Goal: Ask a question: Seek information or help from site administrators or community

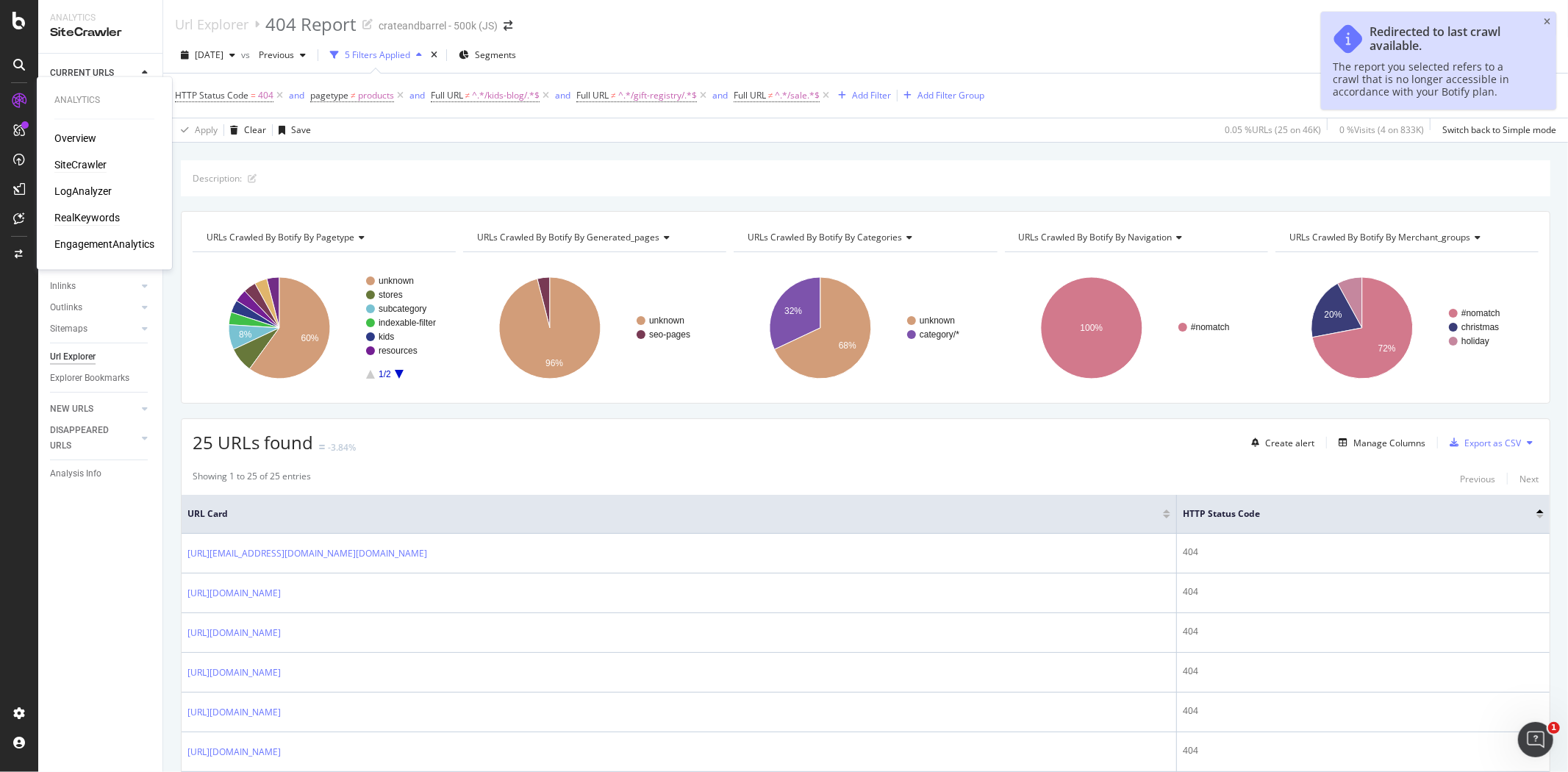
click at [97, 221] on div "RealKeywords" at bounding box center [86, 218] width 65 height 15
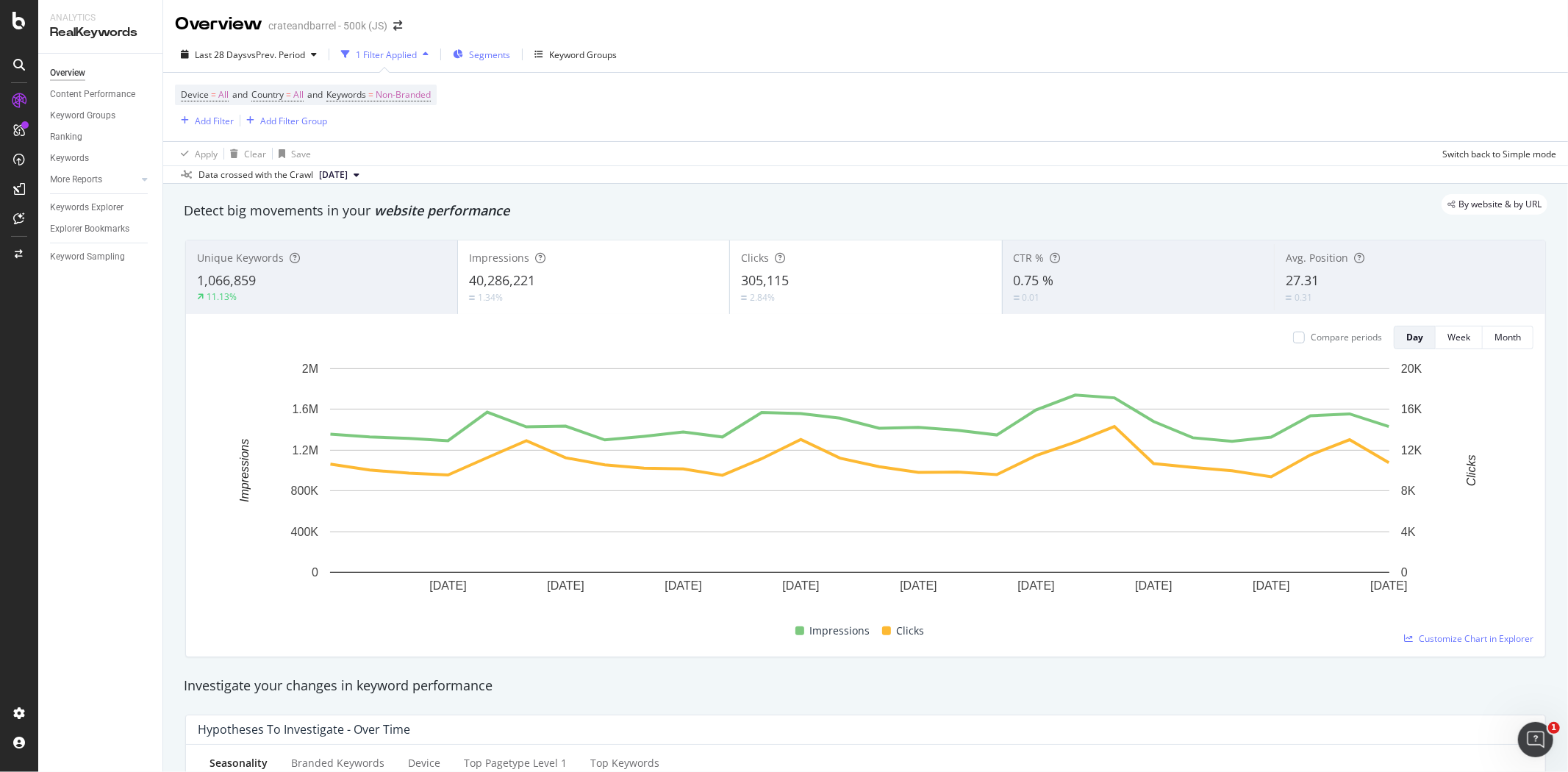
click at [473, 57] on span "Segments" at bounding box center [490, 55] width 41 height 13
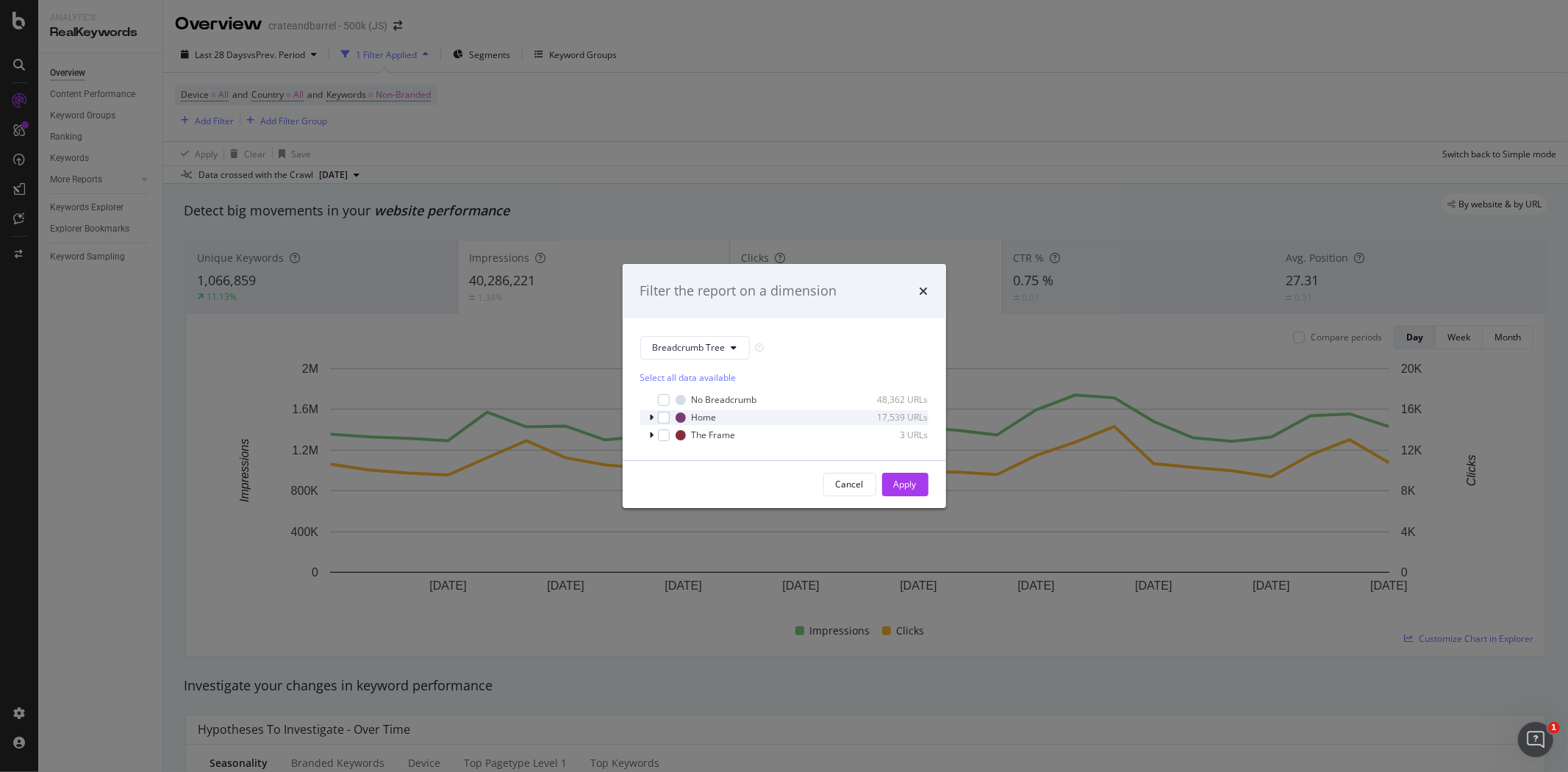
click at [652, 415] on icon "modal" at bounding box center [651, 418] width 5 height 9
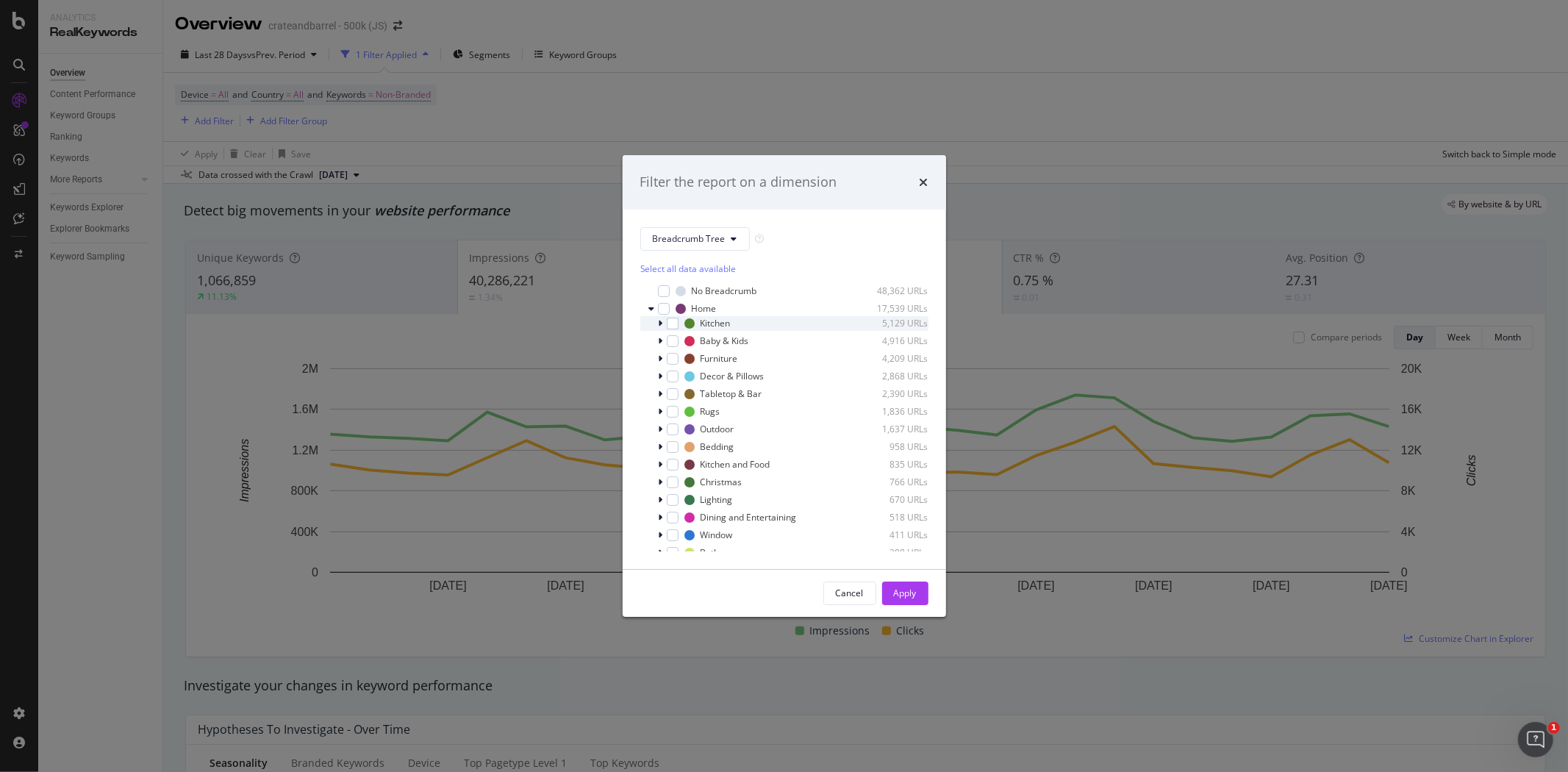
click at [660, 322] on icon "modal" at bounding box center [661, 324] width 5 height 9
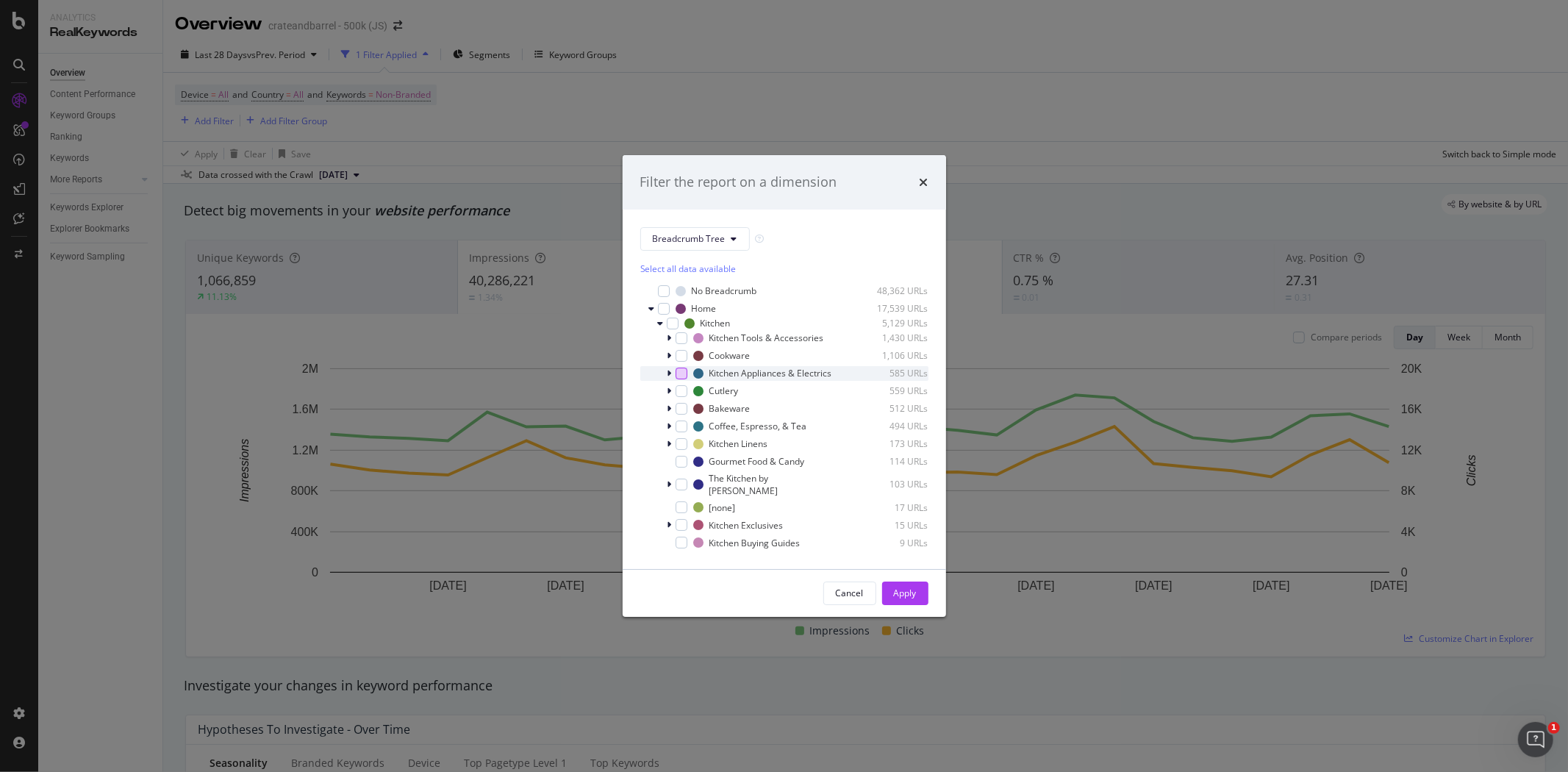
click at [680, 377] on div "modal" at bounding box center [681, 373] width 12 height 12
click at [908, 595] on div "Apply" at bounding box center [905, 593] width 23 height 13
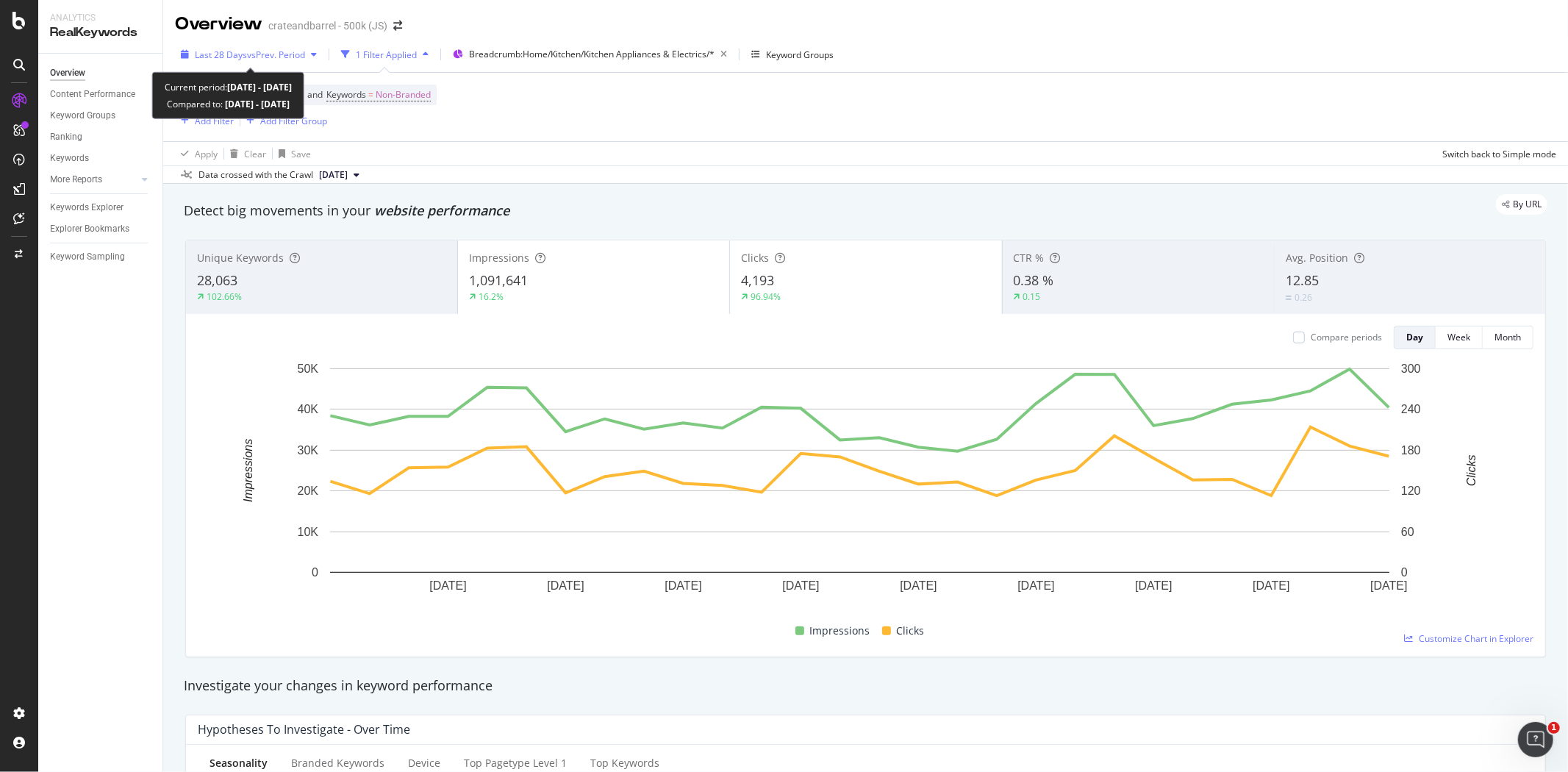
click at [278, 57] on span "vs Prev. Period" at bounding box center [275, 55] width 58 height 13
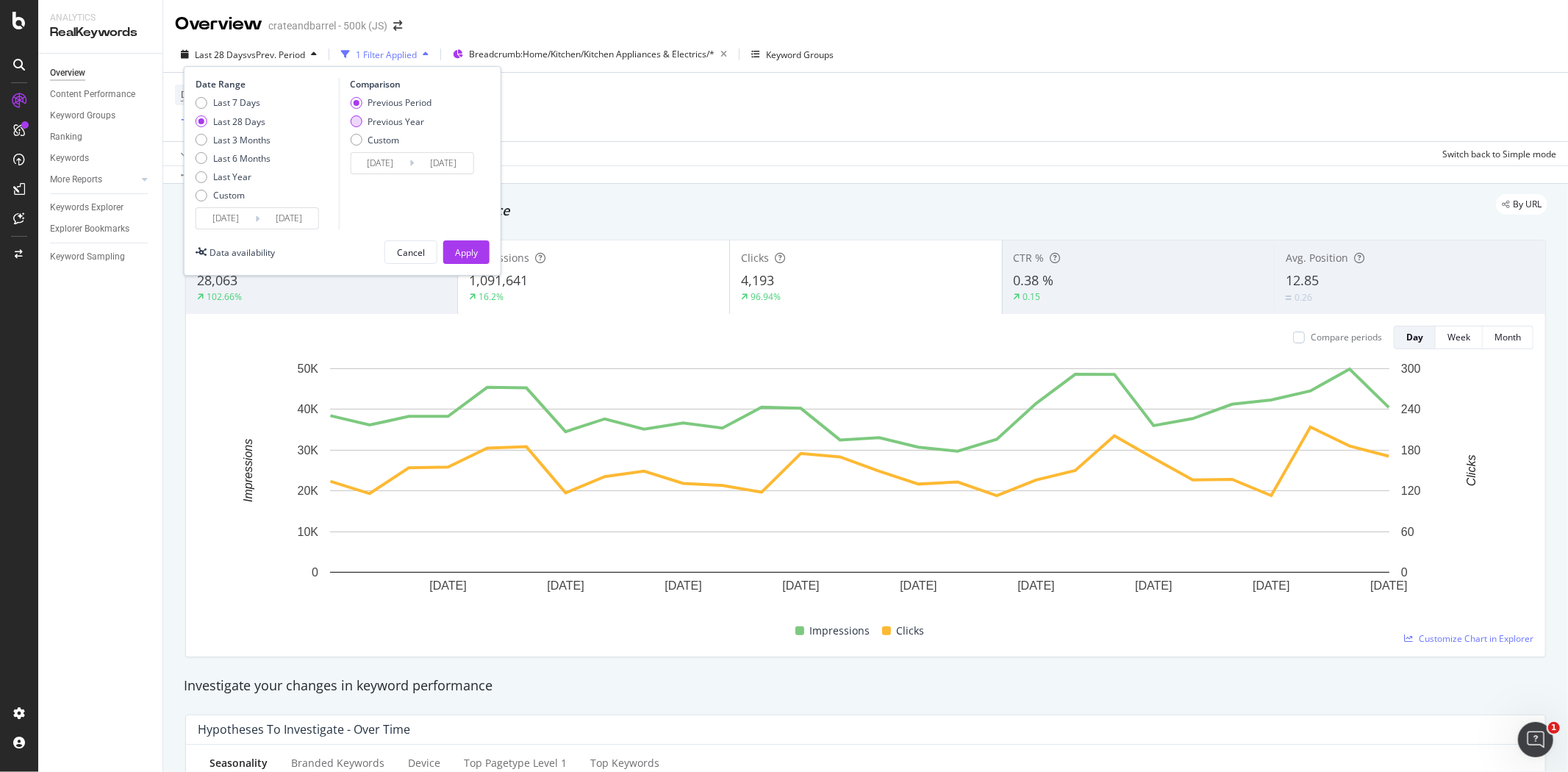
click at [384, 119] on div "Previous Year" at bounding box center [396, 121] width 57 height 13
type input "[DATE]"
click at [238, 100] on div "Last 7 Days" at bounding box center [236, 103] width 47 height 13
type input "[DATE]"
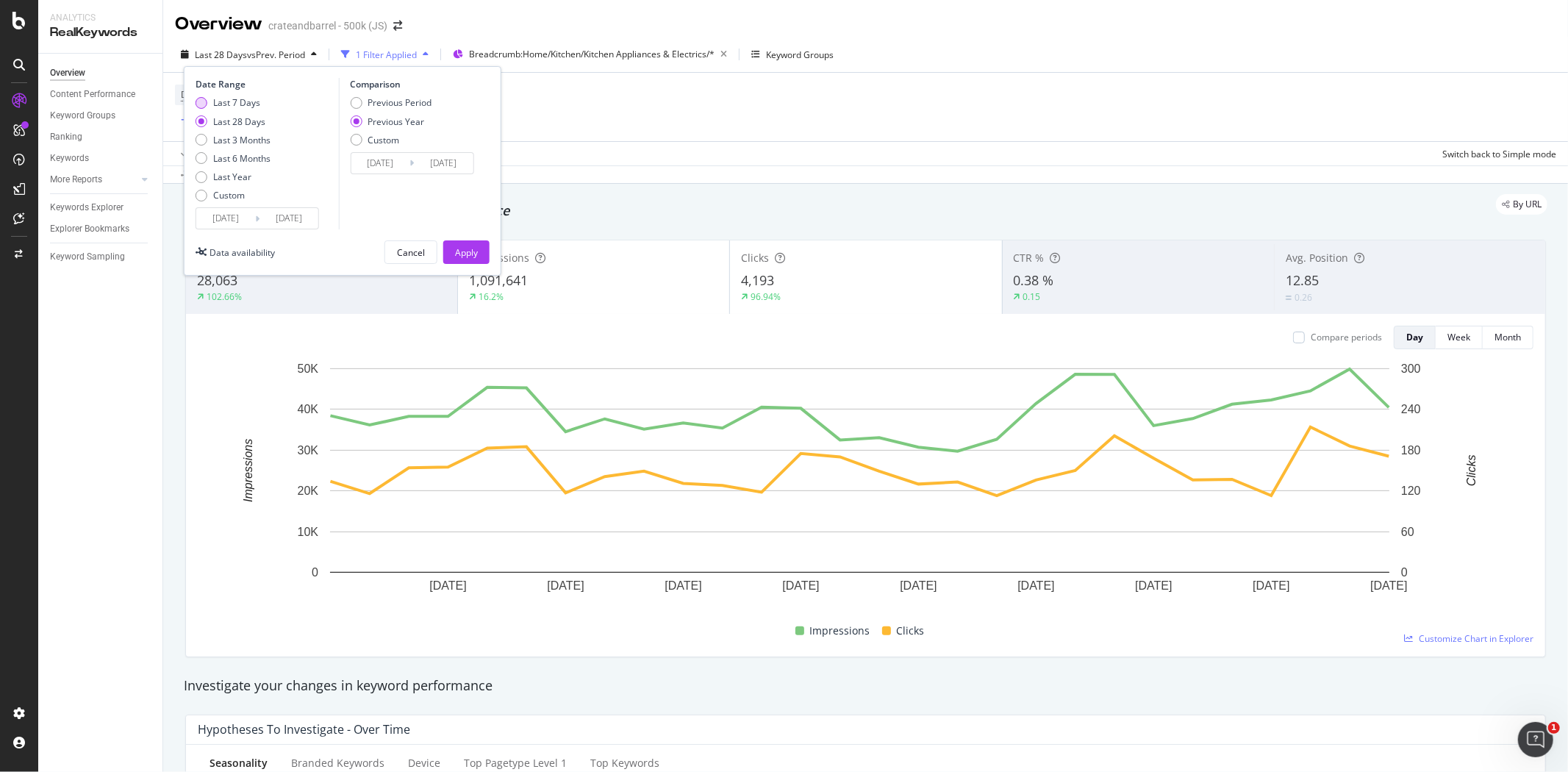
type input "[DATE]"
click at [474, 247] on div "Apply" at bounding box center [466, 253] width 23 height 13
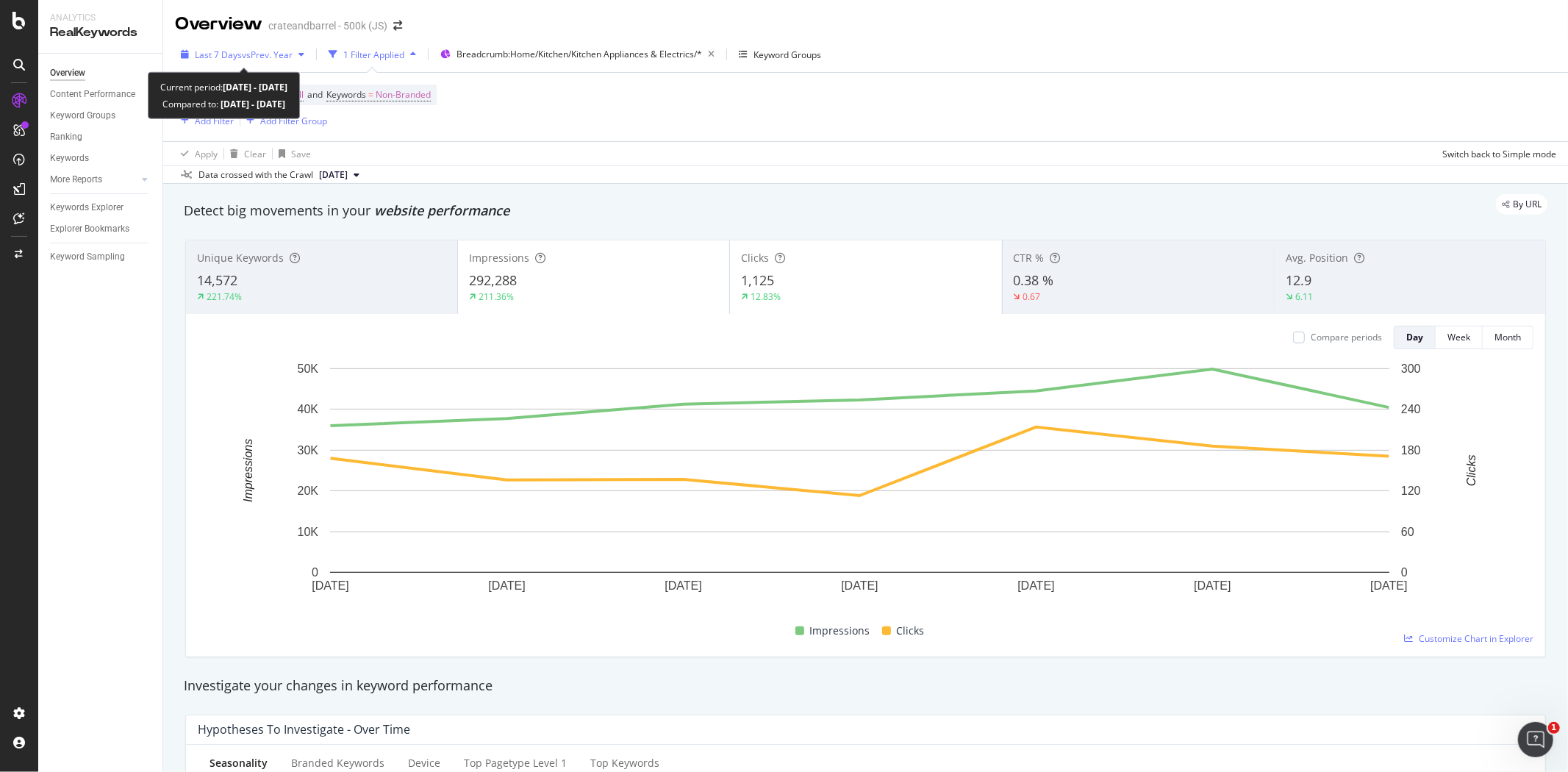
click at [260, 59] on span "vs Prev. Year" at bounding box center [267, 55] width 51 height 13
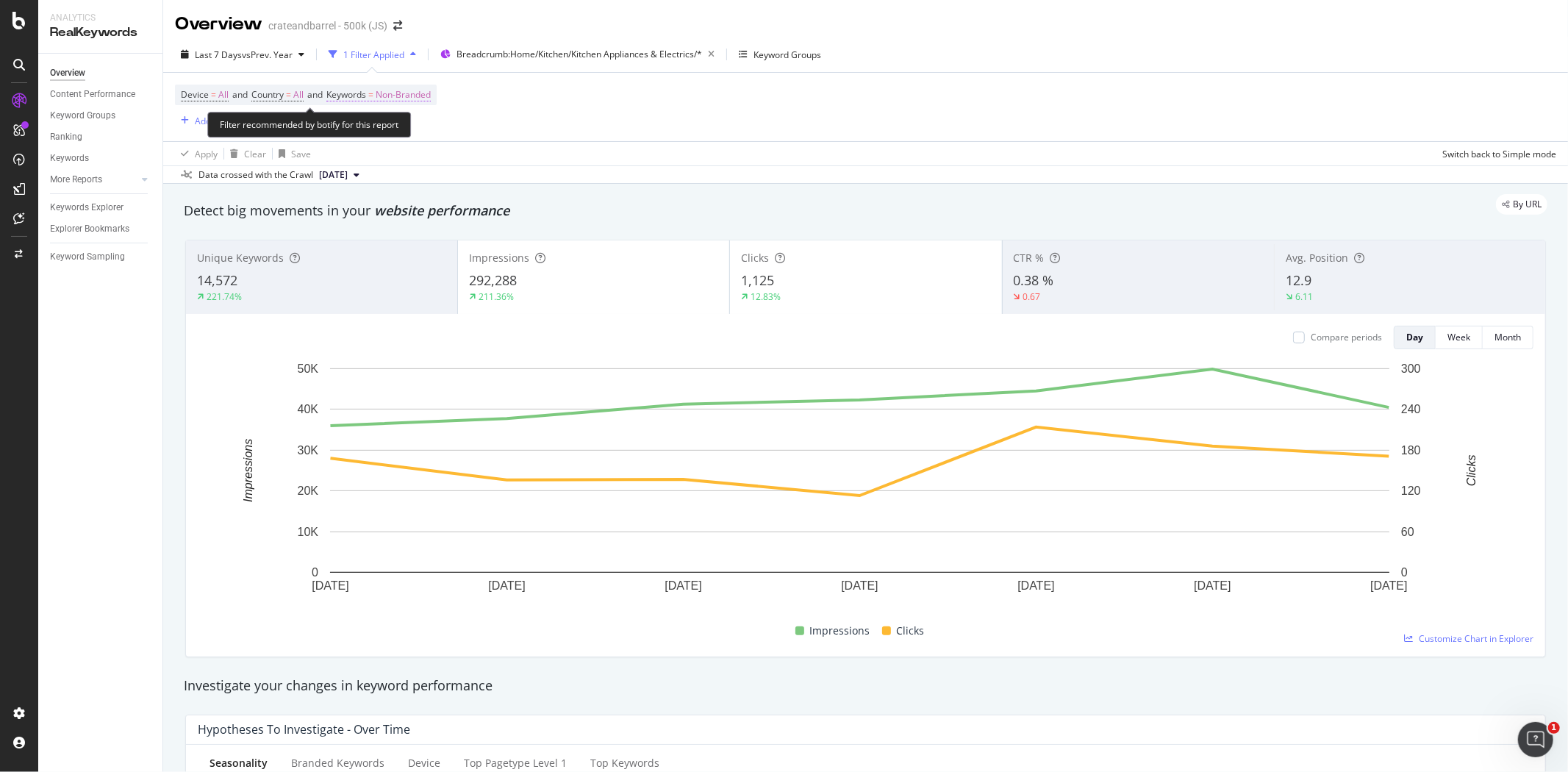
click at [399, 93] on span "Non-Branded" at bounding box center [403, 95] width 55 height 20
click at [389, 119] on div "Non-Branded" at bounding box center [387, 130] width 78 height 22
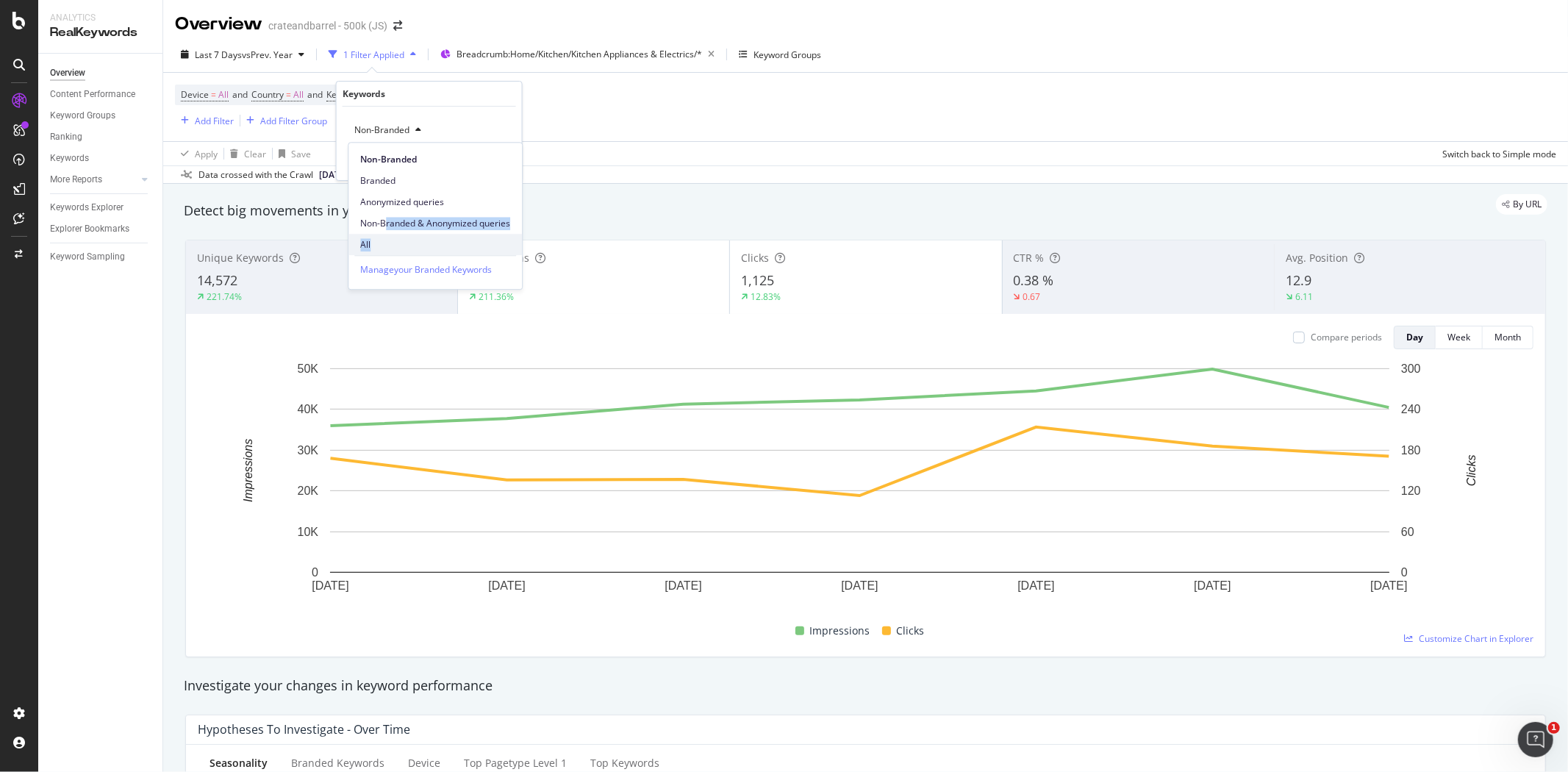
click at [383, 238] on div "Non-Branded Branded Anonymized queries Non-Branded & Anonymized queries All" at bounding box center [435, 199] width 174 height 112
click at [383, 238] on span "All" at bounding box center [434, 245] width 150 height 13
click at [487, 170] on div "All Cancel Add filter Apply" at bounding box center [429, 144] width 185 height 74
click at [490, 158] on div "Apply" at bounding box center [499, 162] width 23 height 13
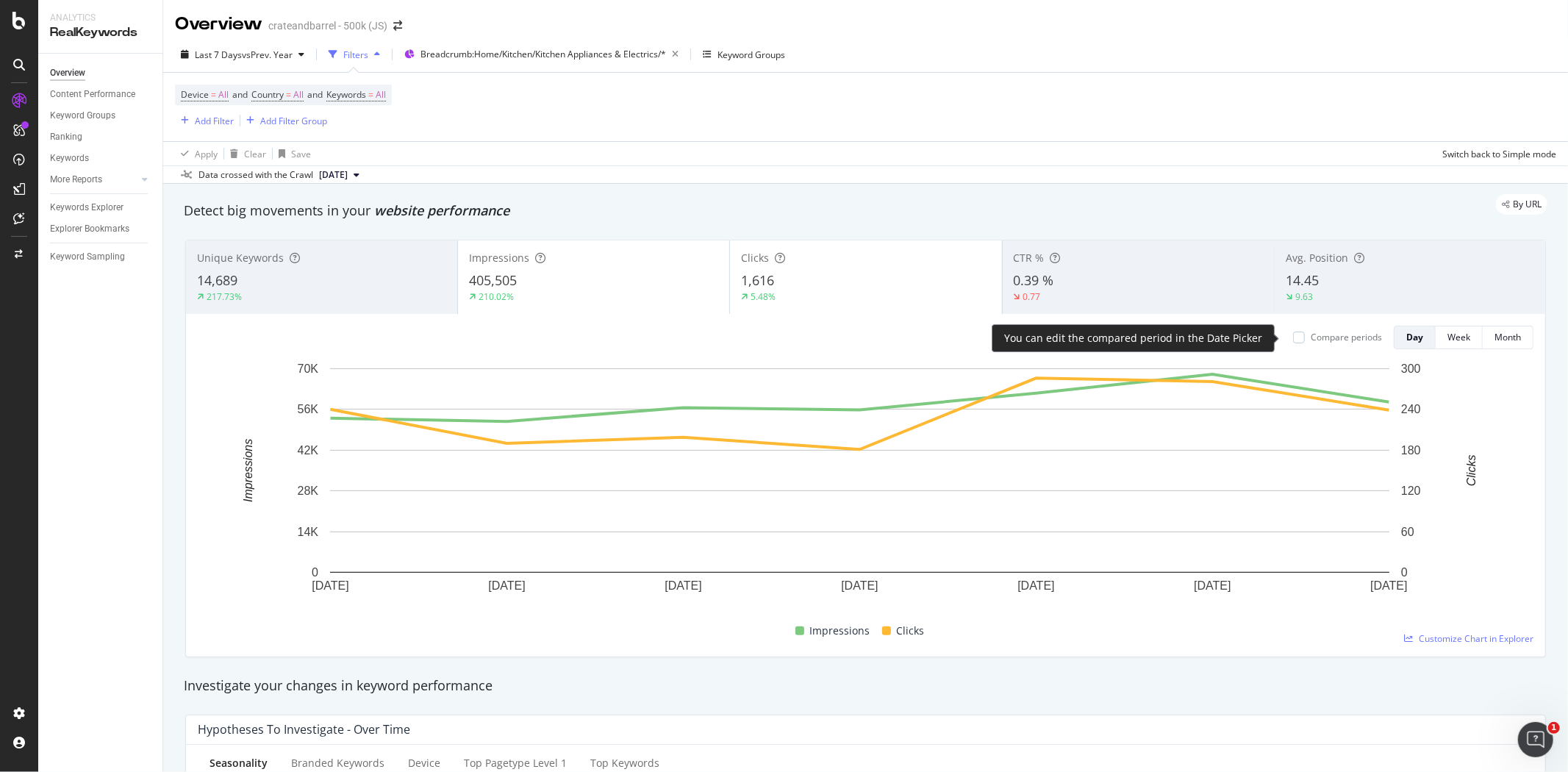
click at [1310, 336] on div "Compare periods" at bounding box center [1345, 337] width 71 height 13
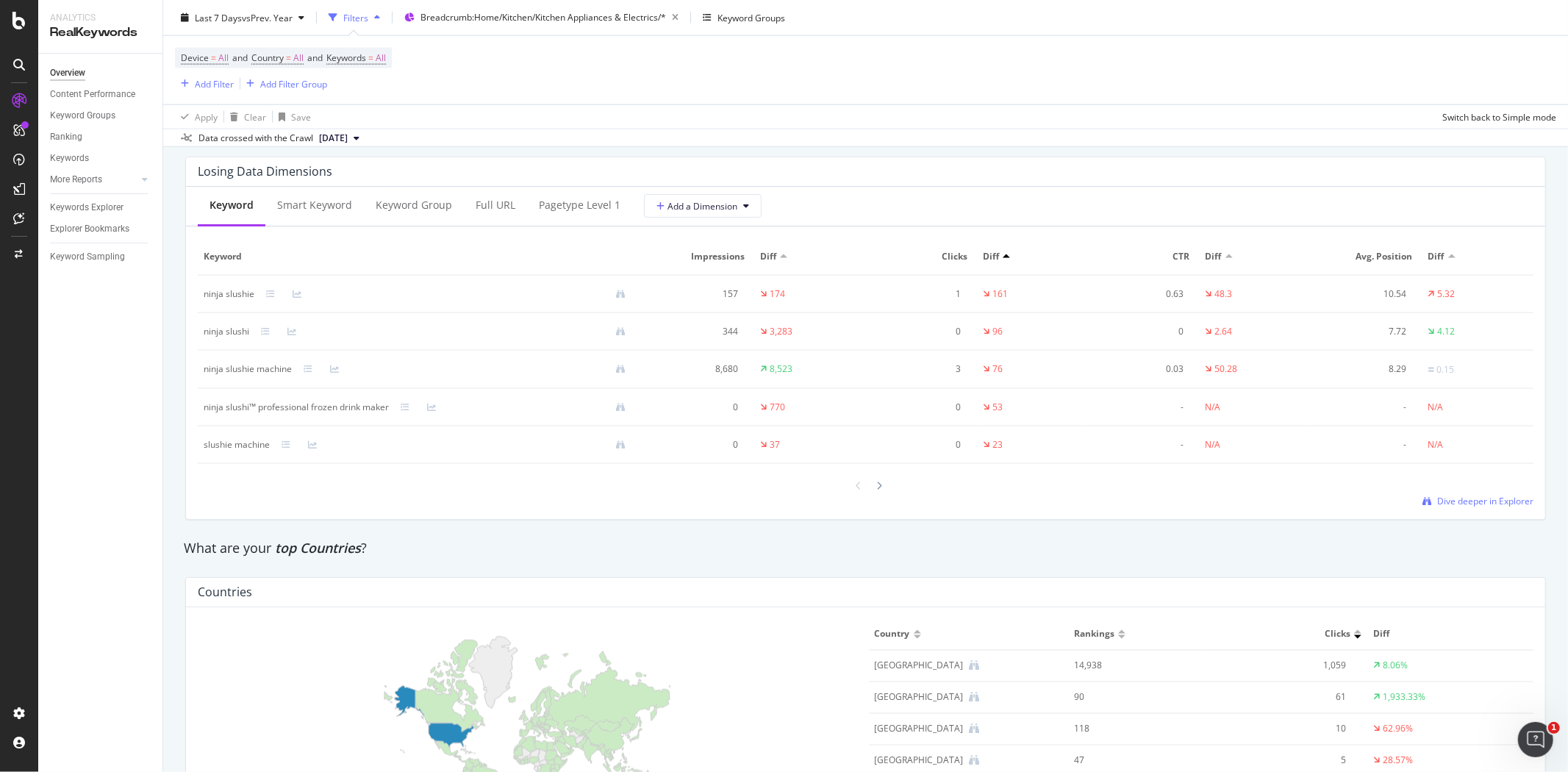
scroll to position [2041, 0]
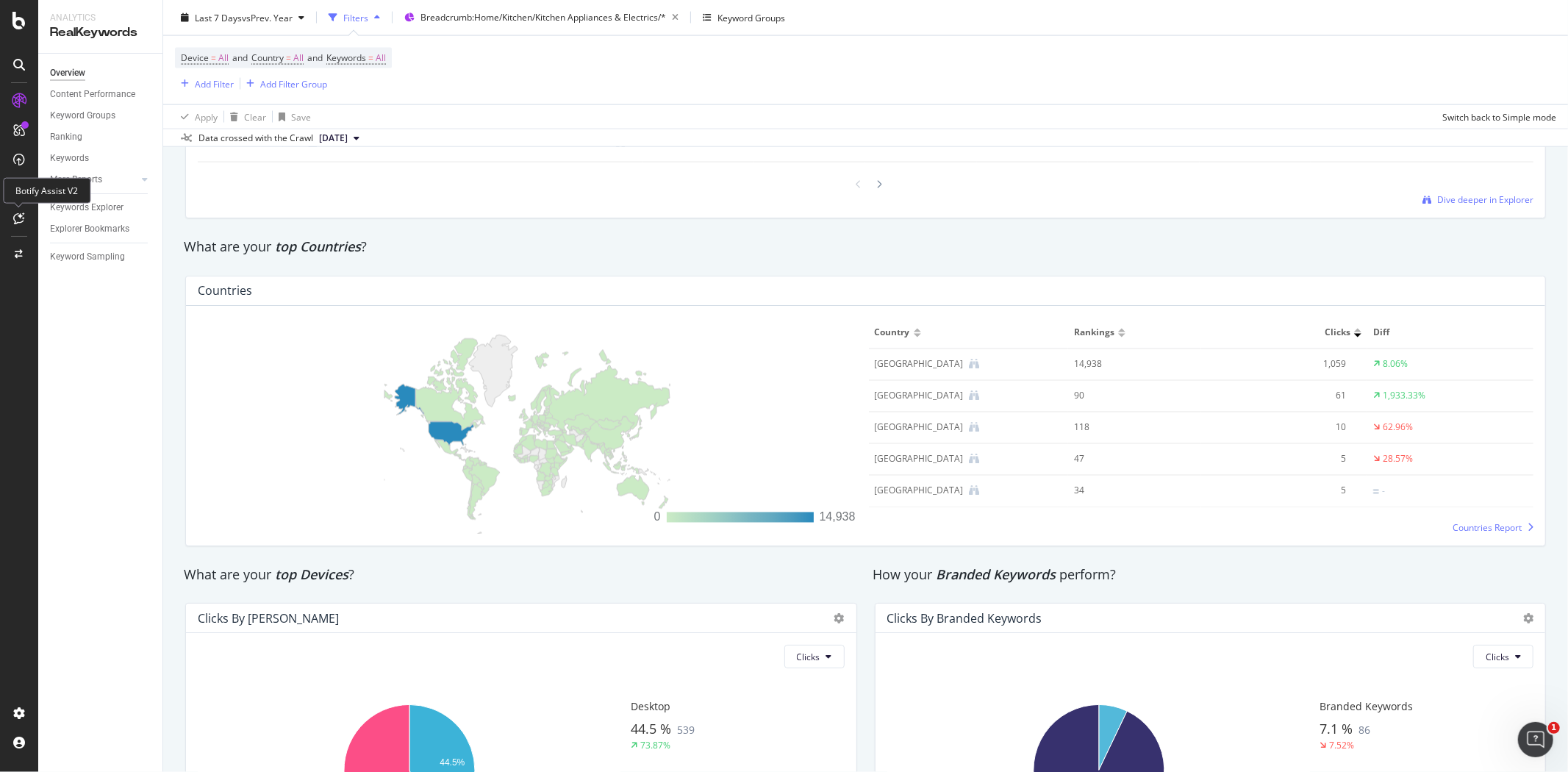
click at [18, 216] on icon at bounding box center [19, 218] width 11 height 12
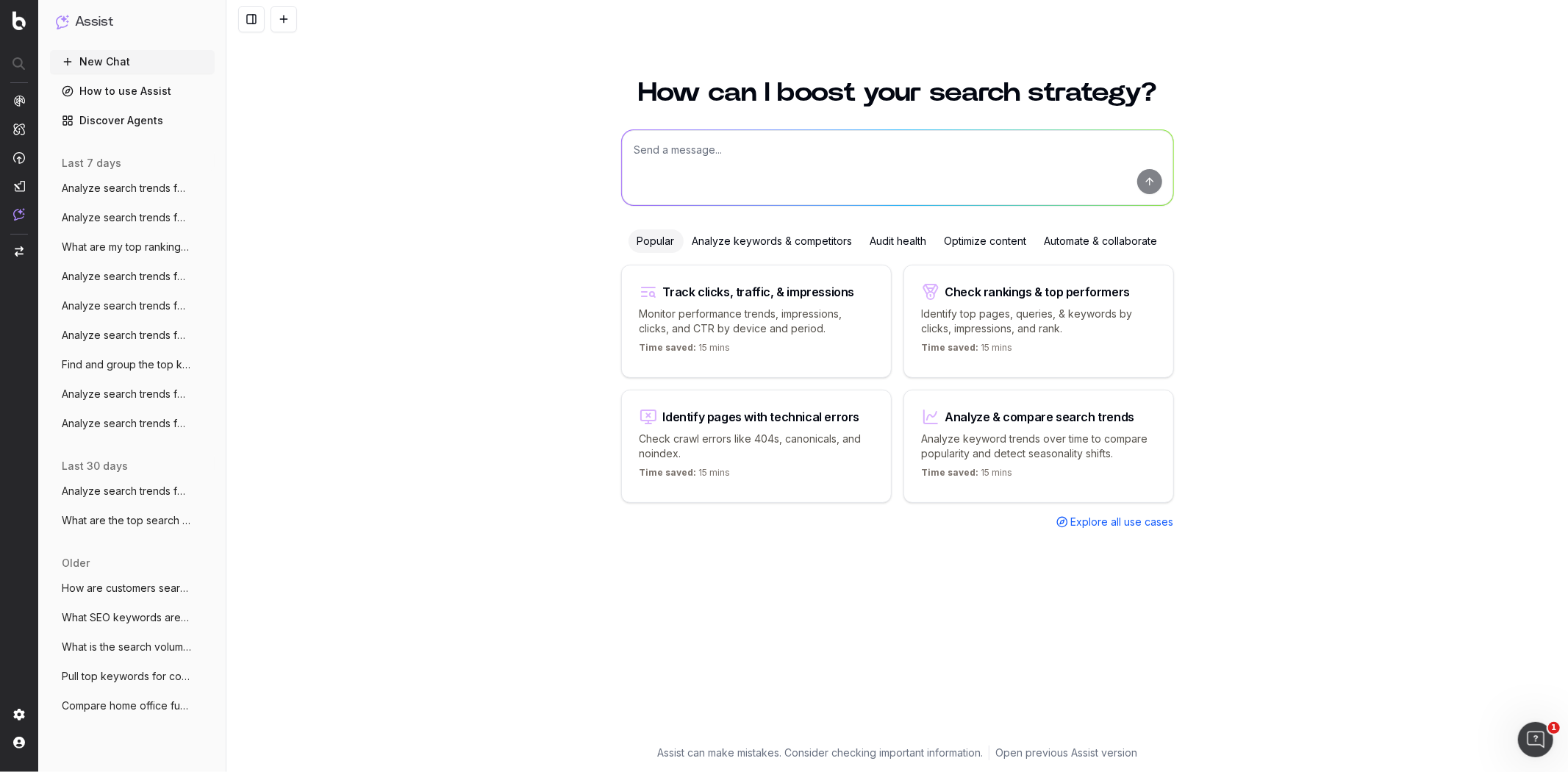
click at [814, 345] on div "Time saved: 15 mins" at bounding box center [756, 350] width 234 height 17
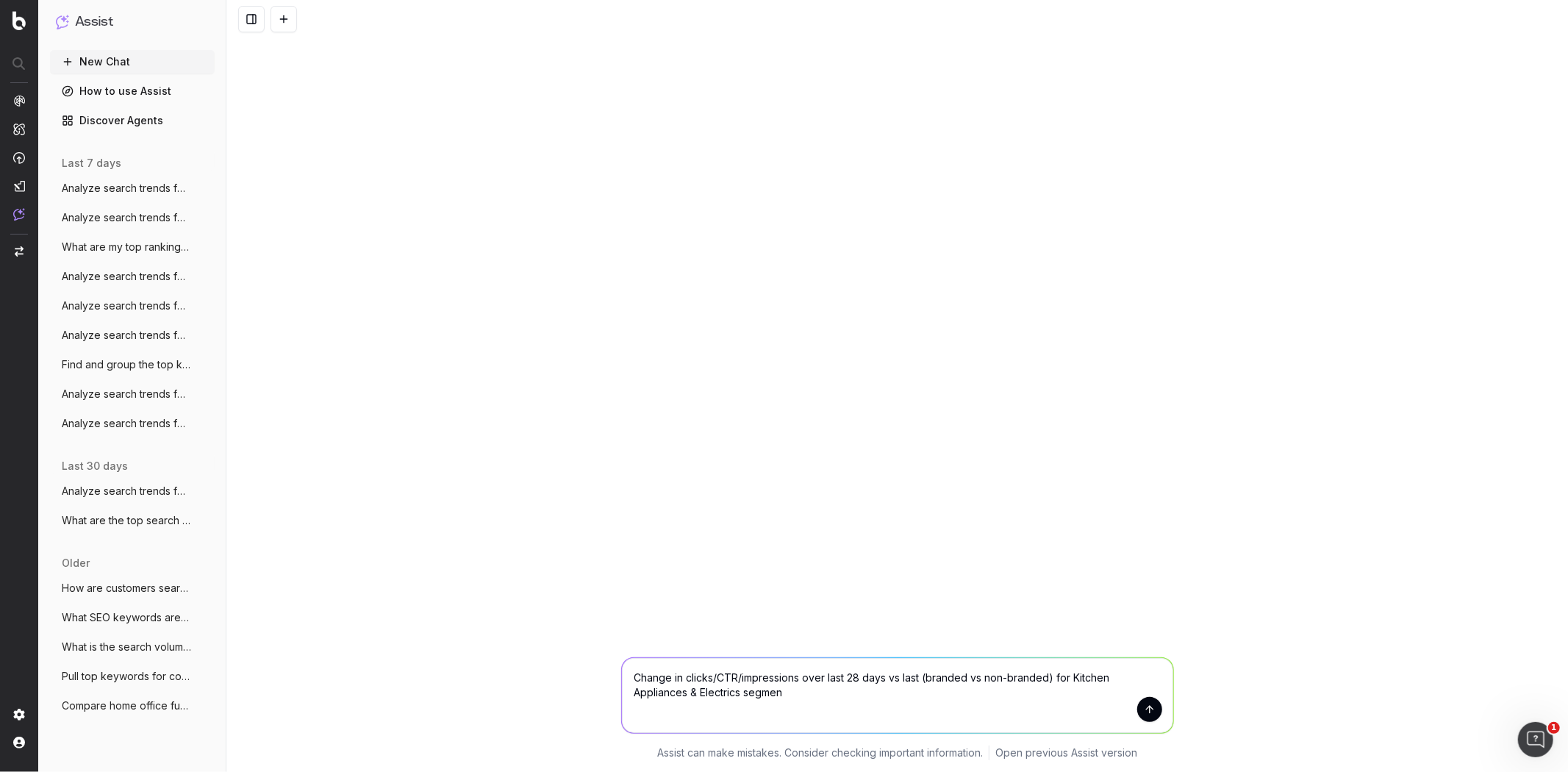
type textarea "Change in clicks/CTR/impressions over last 28 days vs last (branded vs non-bran…"
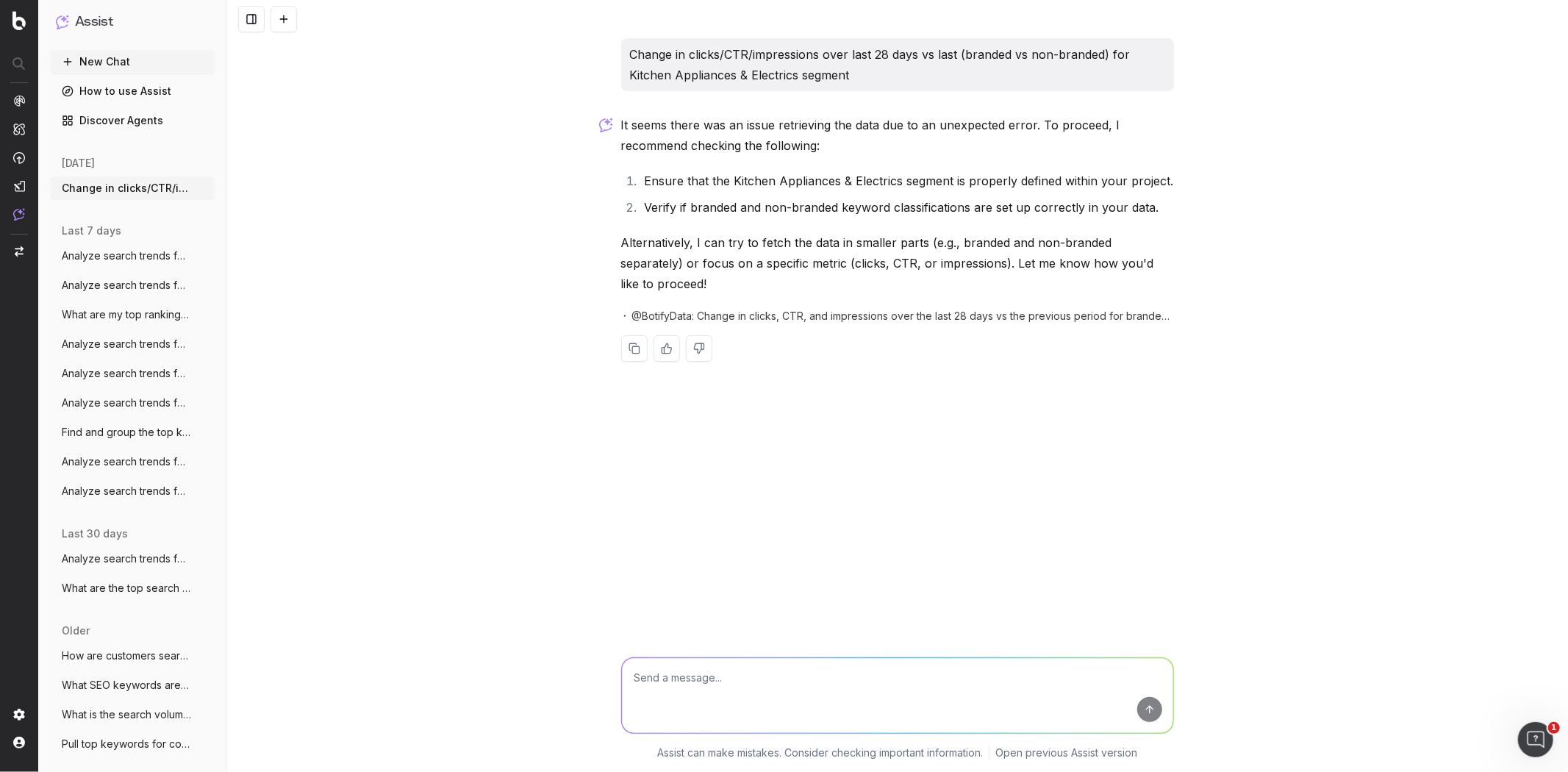
click at [839, 679] on textarea at bounding box center [897, 695] width 551 height 75
type textarea "Fetch clicks please"
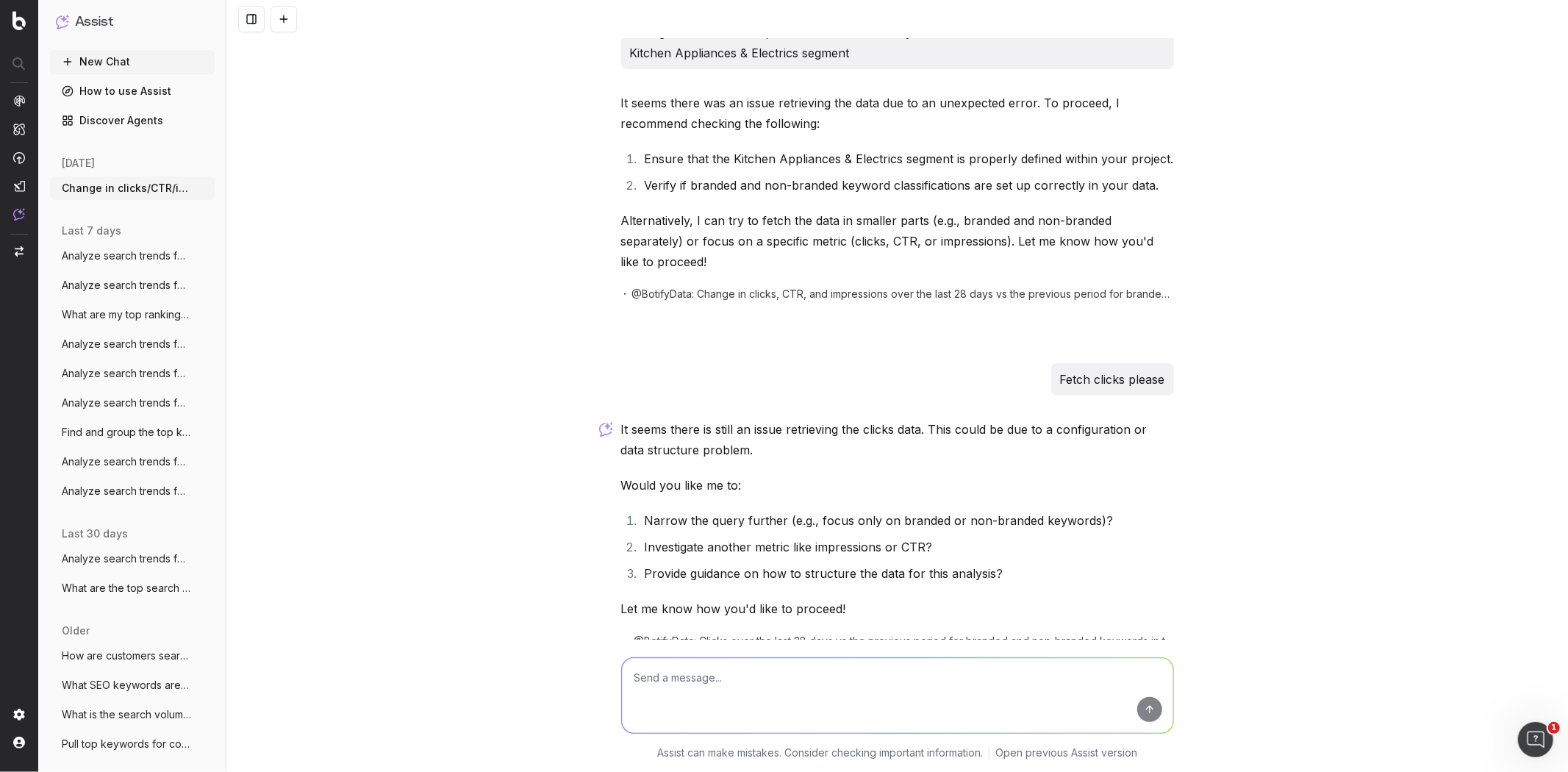
scroll to position [71, 0]
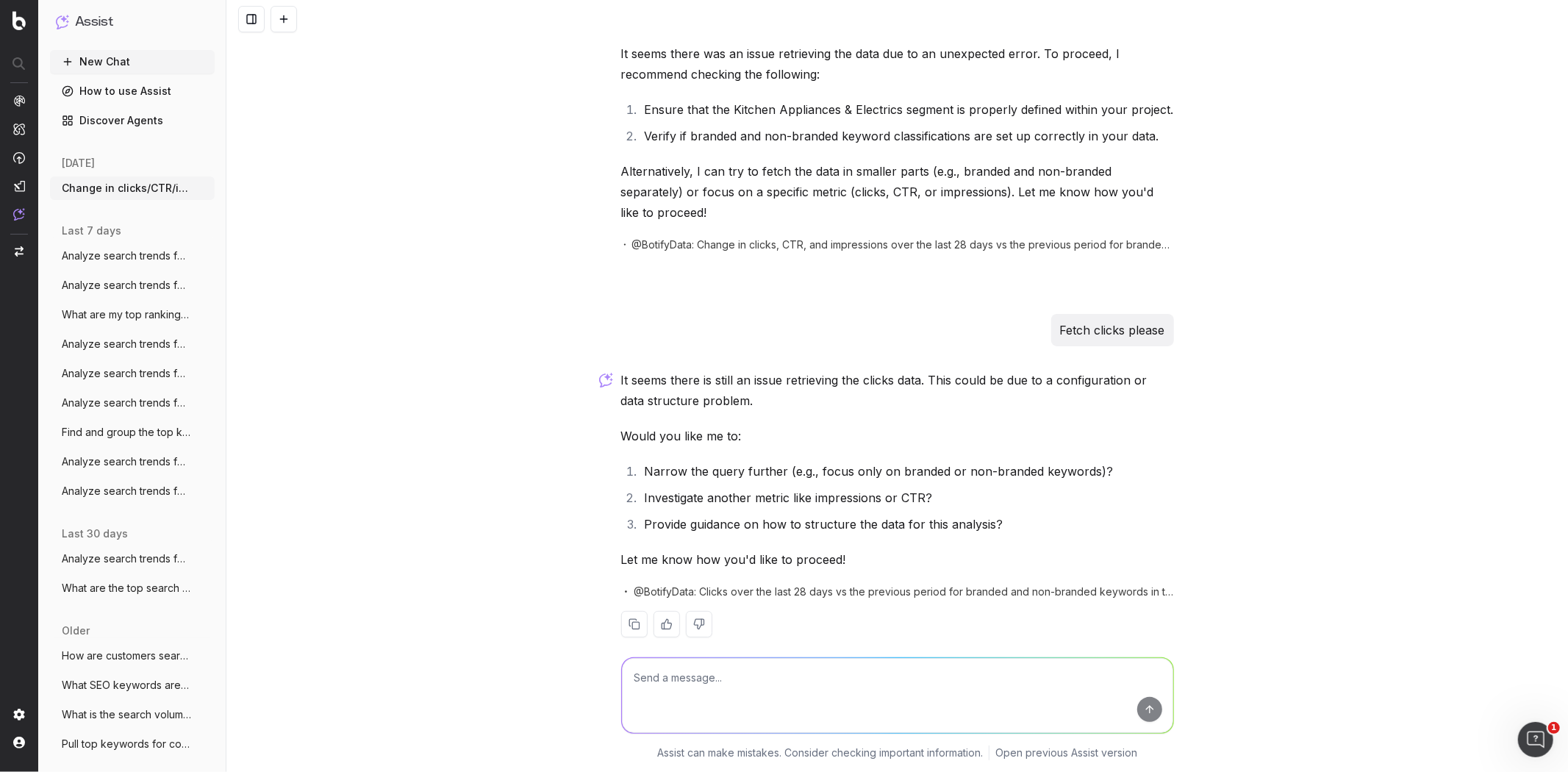
click at [784, 677] on textarea at bounding box center [897, 695] width 551 height 75
type textarea "focus on ALL keywords"
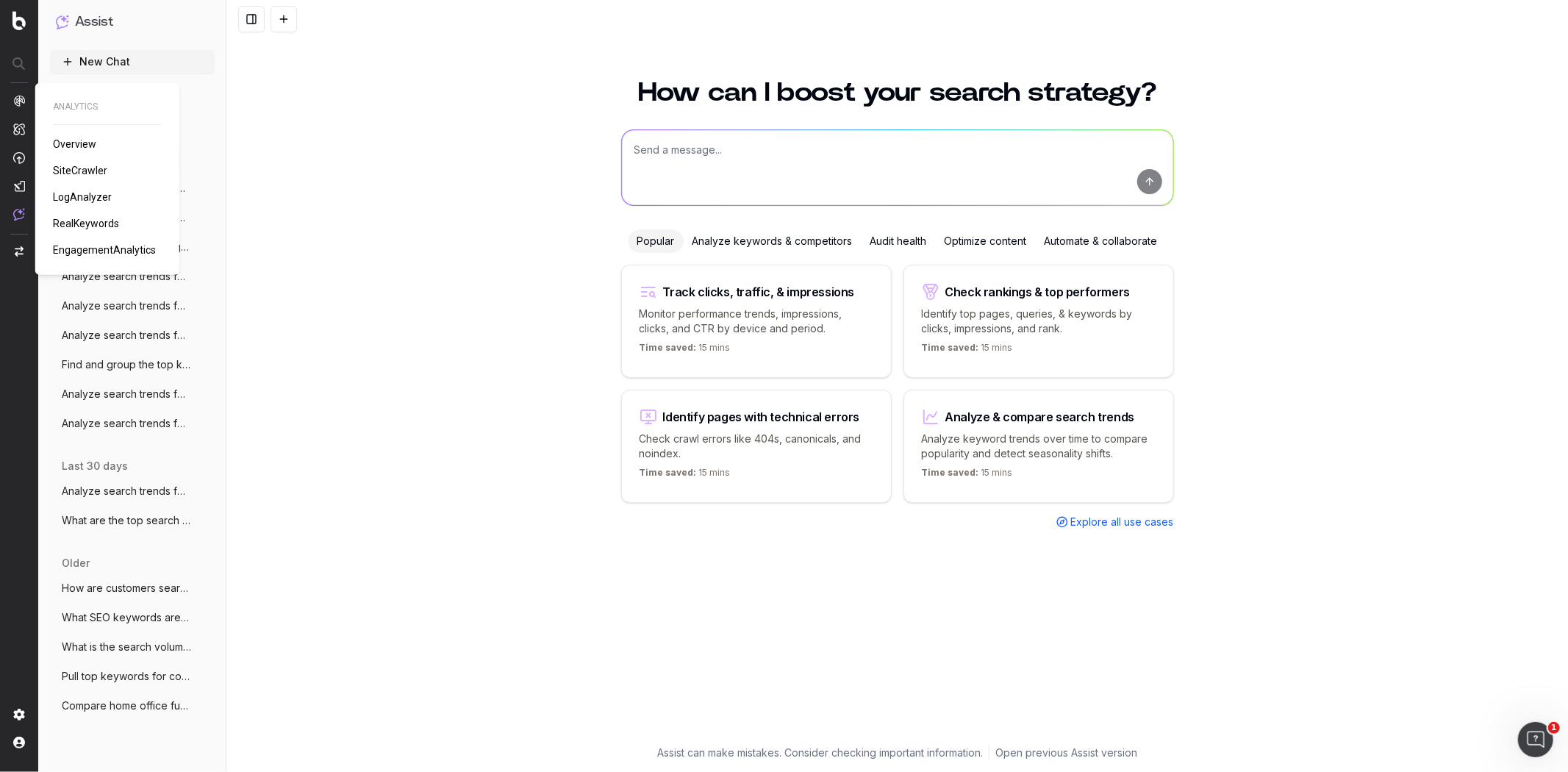
click at [75, 216] on link "RealKeywords" at bounding box center [89, 224] width 72 height 15
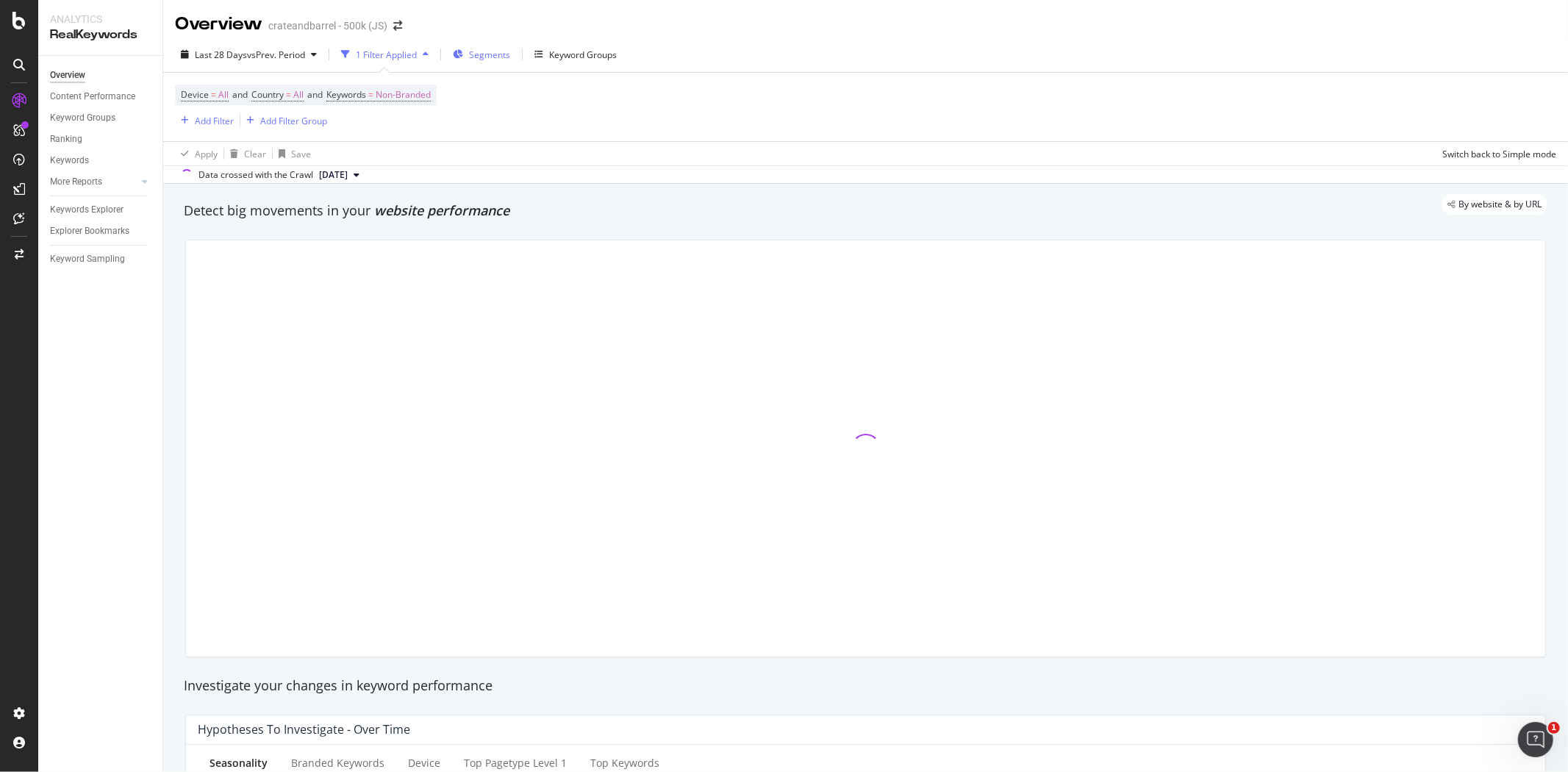
click at [473, 52] on span "Segments" at bounding box center [490, 55] width 41 height 13
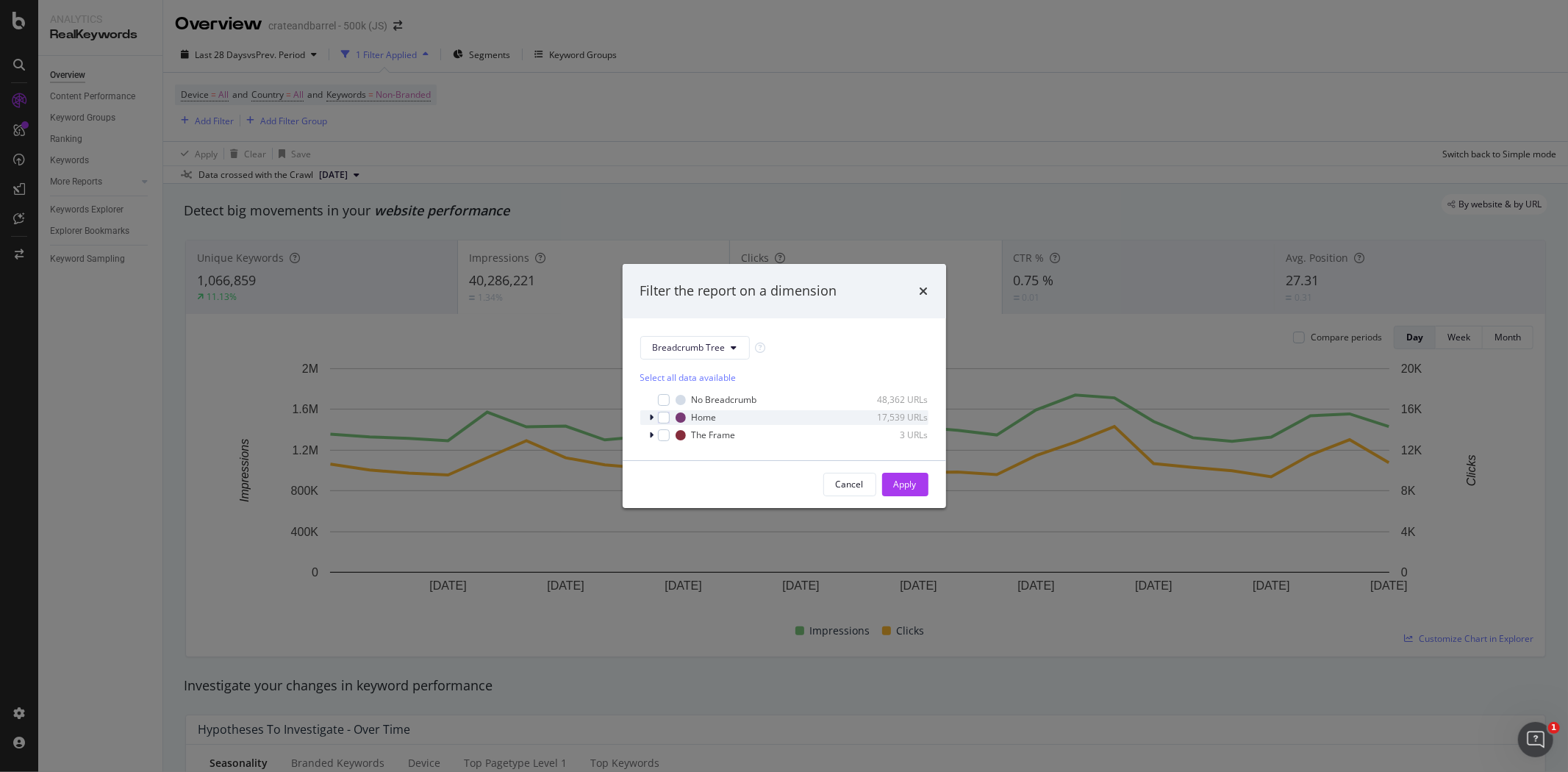
click at [649, 414] on div "modal" at bounding box center [653, 418] width 9 height 15
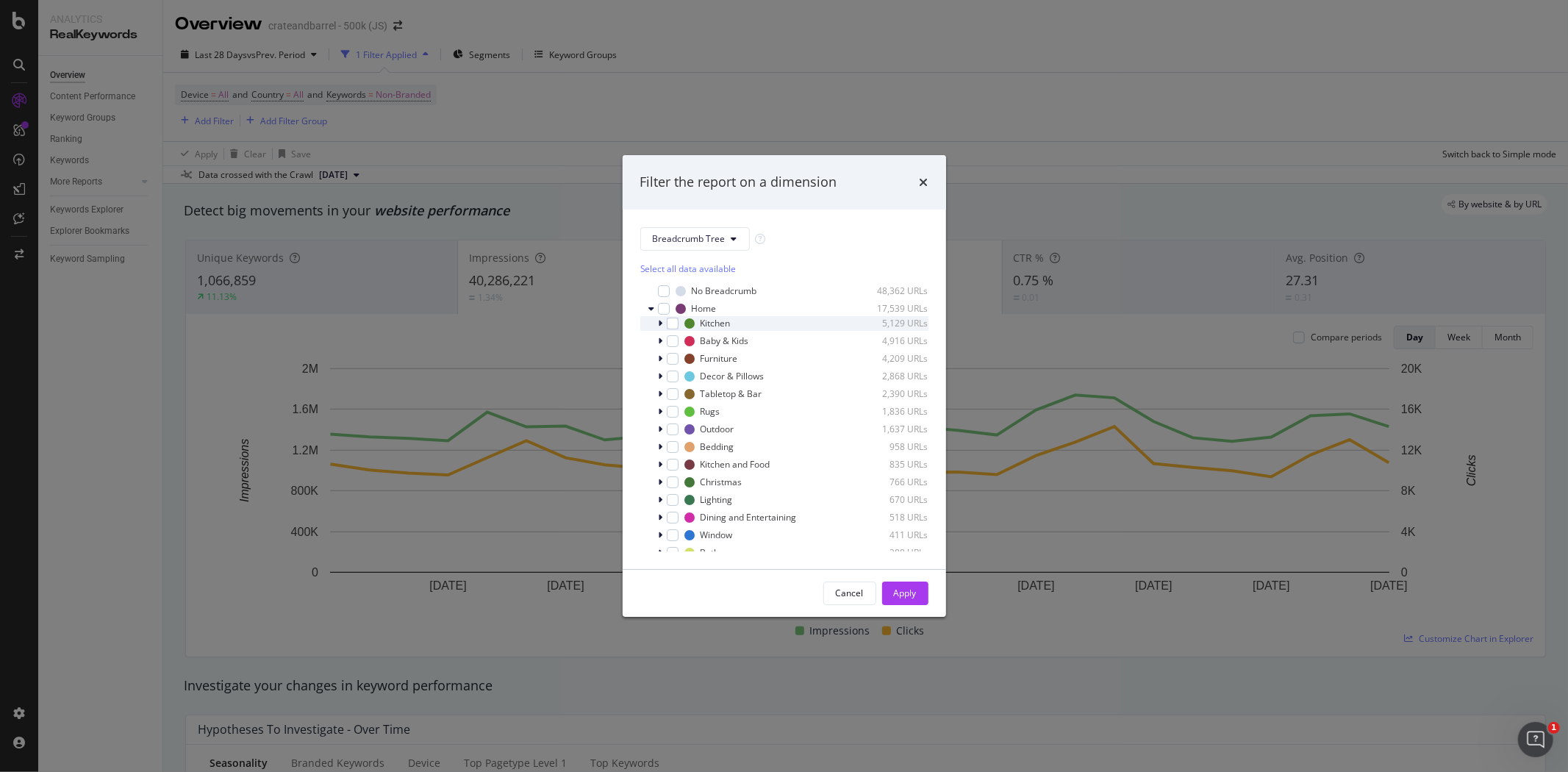
click at [659, 323] on icon "modal" at bounding box center [661, 324] width 5 height 9
